Goal: Transaction & Acquisition: Purchase product/service

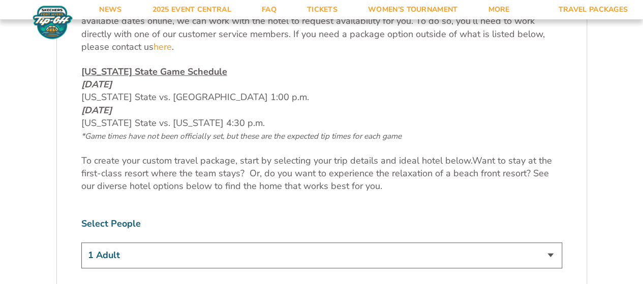
scroll to position [203, 0]
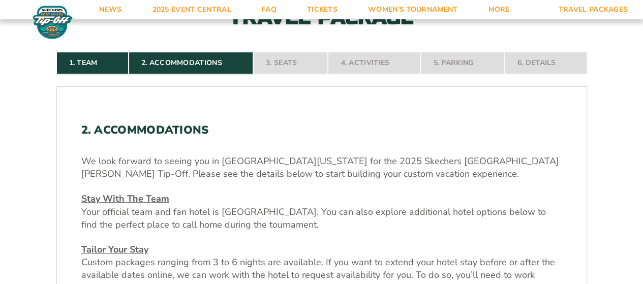
click at [285, 65] on nav "1. Team 2. Accommodations 3. Seats 4. Activities 5. Parking 6. Details" at bounding box center [321, 63] width 531 height 22
drag, startPoint x: 229, startPoint y: 59, endPoint x: 221, endPoint y: 59, distance: 8.1
click at [226, 59] on nav "1. Team 2. Accommodations 3. Seats 4. Activities 5. Parking 6. Details" at bounding box center [321, 63] width 531 height 22
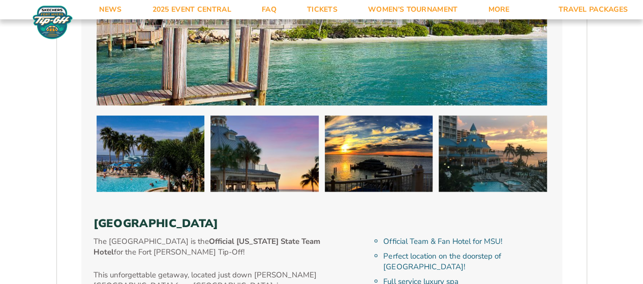
scroll to position [712, 0]
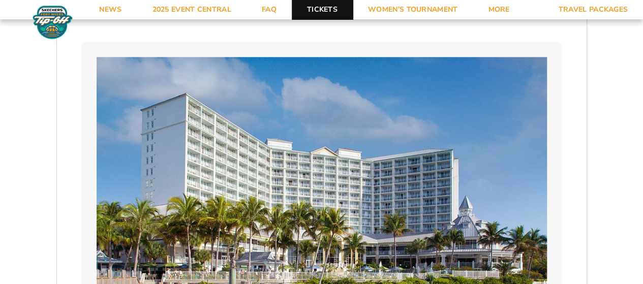
click at [309, 6] on link "Tickets" at bounding box center [322, 9] width 61 height 19
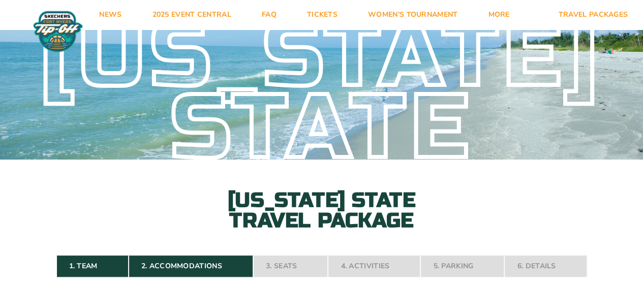
click at [598, 229] on div "[US_STATE] State [US_STATE] State Travel Package" at bounding box center [321, 127] width 643 height 206
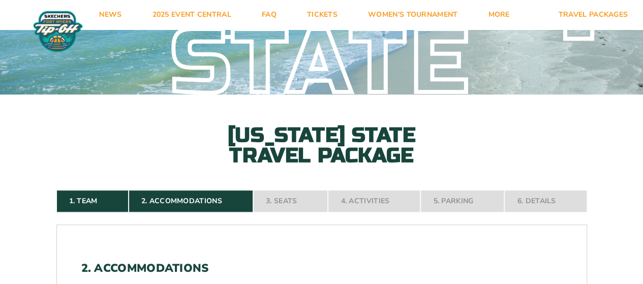
scroll to position [153, 0]
